Goal: Transaction & Acquisition: Purchase product/service

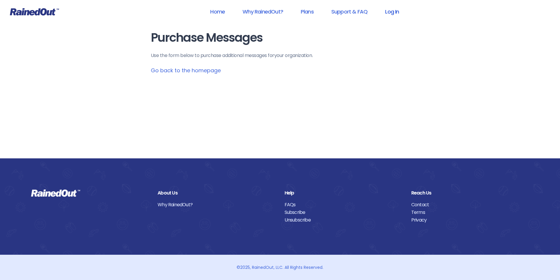
click at [390, 10] on link "Log In" at bounding box center [391, 11] width 29 height 13
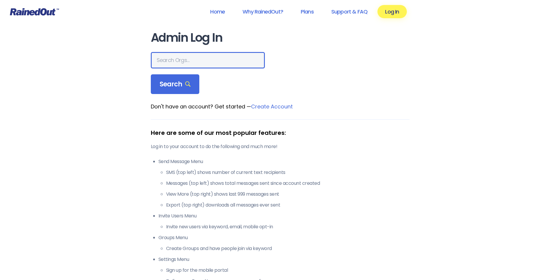
click at [186, 58] on input "text" at bounding box center [208, 60] width 114 height 16
type input "[US_STATE] advanced caregivers"
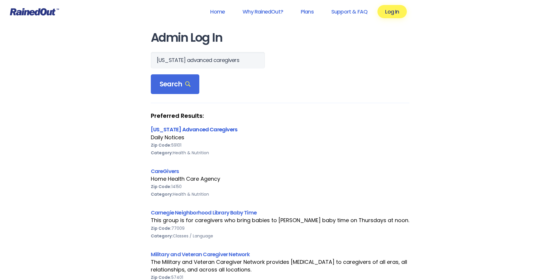
click at [183, 129] on link "[US_STATE] Advanced Caregivers" at bounding box center [194, 129] width 87 height 7
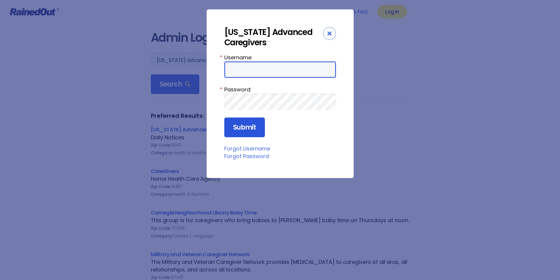
type input "MAC0420"
click at [246, 129] on input "Submit" at bounding box center [244, 128] width 41 height 20
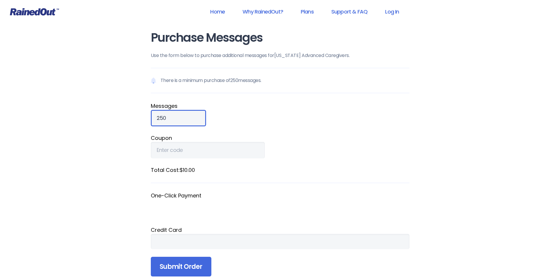
drag, startPoint x: 177, startPoint y: 118, endPoint x: 143, endPoint y: 121, distance: 33.6
click at [143, 121] on div "Purchase Messages Use the form below to purchase additional messages for [US_ST…" at bounding box center [280, 162] width 282 height 324
type input "900"
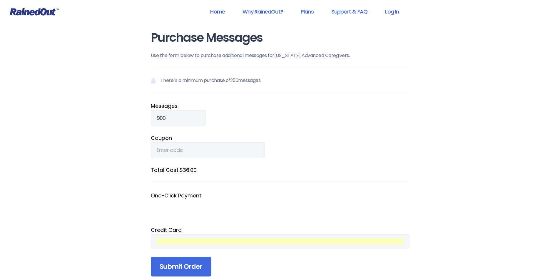
click at [433, 183] on div "Home Why RainedOut? Plans Support & FAQ Log In Purchase Messages Use the form b…" at bounding box center [280, 223] width 560 height 446
click at [441, 221] on div "Home Why RainedOut? Plans Support & FAQ Log In Purchase Messages Use the form b…" at bounding box center [280, 223] width 560 height 446
click at [202, 268] on input "Submit Order" at bounding box center [181, 267] width 61 height 20
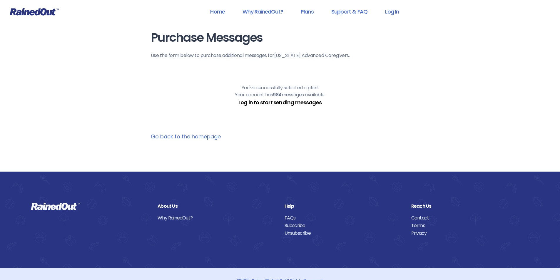
click at [317, 102] on link "Log in to start sending messages" at bounding box center [279, 102] width 83 height 7
